Goal: Find specific page/section: Find specific page/section

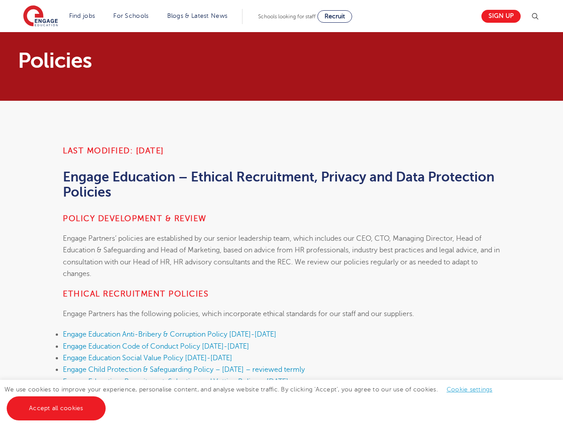
click at [282, 214] on h4 "Policy development & review" at bounding box center [282, 218] width 438 height 11
click at [539, 17] on img at bounding box center [535, 16] width 11 height 11
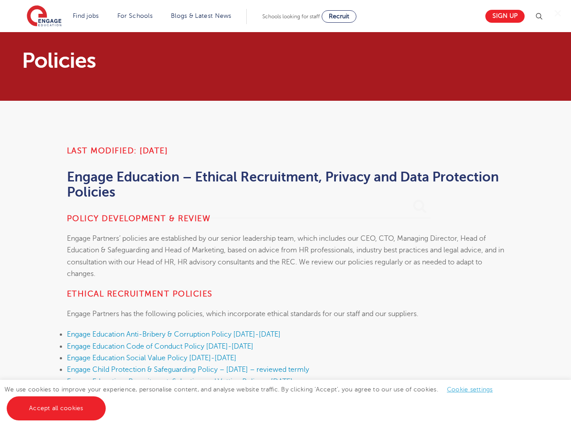
click at [469, 389] on div "✕" at bounding box center [285, 214] width 571 height 428
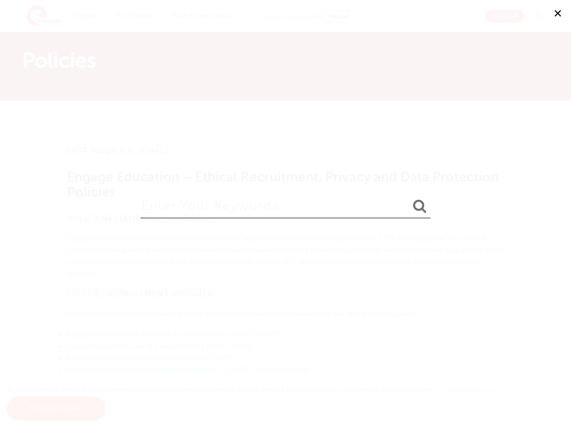
click at [56, 409] on div "✕" at bounding box center [285, 214] width 571 height 428
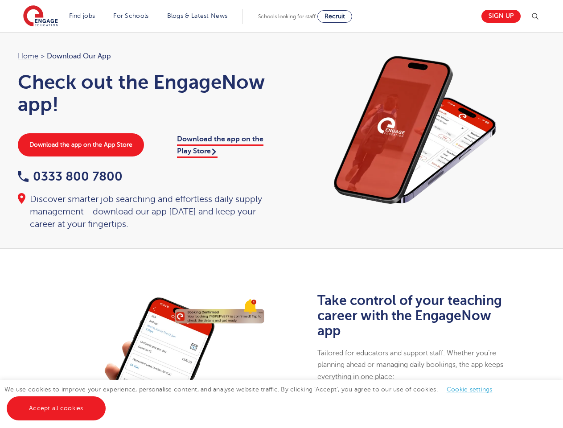
click at [282, 214] on div "Home > Download our app Check out the EngageNow app! Download the app on the Ap…" at bounding box center [145, 140] width 273 height 180
click at [539, 17] on img at bounding box center [535, 16] width 11 height 11
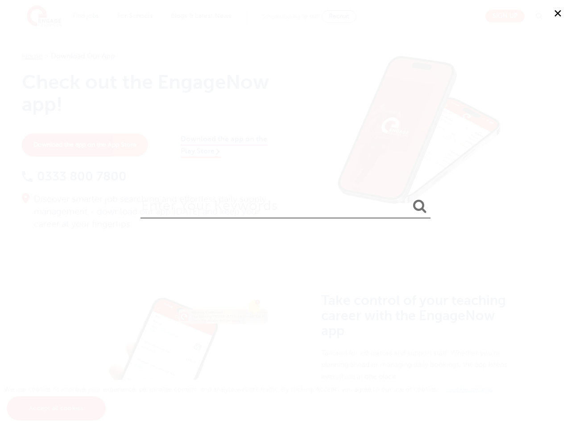
click at [469, 389] on div "✕" at bounding box center [285, 214] width 571 height 428
